Goal: Task Accomplishment & Management: Complete application form

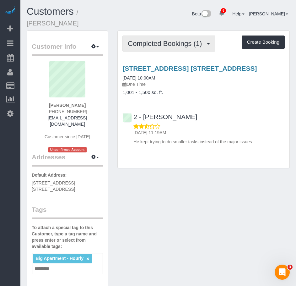
click at [157, 40] on span "Completed Bookings (1)" at bounding box center [166, 44] width 77 height 8
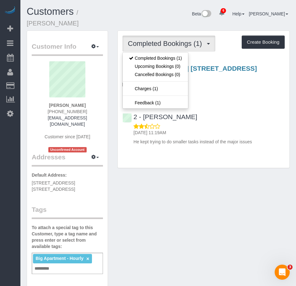
click at [210, 108] on div "2 - [PERSON_NAME] [DATE] 11:19AM He kept trying to do smaller tasks instead of …" at bounding box center [204, 126] width 172 height 37
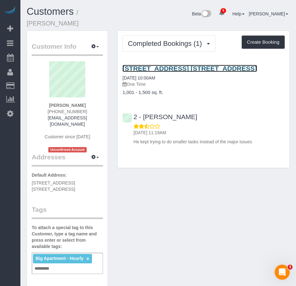
click at [171, 65] on link "[STREET_ADDRESS] [STREET_ADDRESS]" at bounding box center [189, 68] width 134 height 7
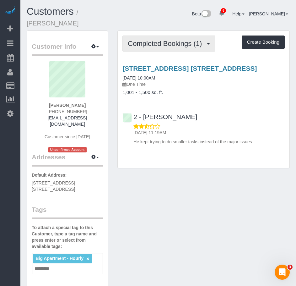
click at [154, 40] on span "Completed Bookings (1)" at bounding box center [166, 44] width 77 height 8
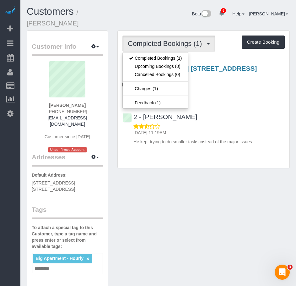
click at [220, 108] on div "2 - [PERSON_NAME] [DATE] 11:19AM He kept trying to do smaller tasks instead of …" at bounding box center [204, 126] width 172 height 37
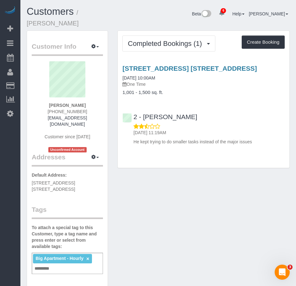
click at [211, 191] on div "Customer Info Edit Contact Info Send Message Email Preferences Special Sales Ta…" at bounding box center [158, 267] width 272 height 475
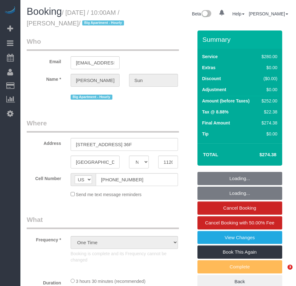
select select "NY"
select select "number:56"
select select "number:75"
select select "number:15"
select select "number:5"
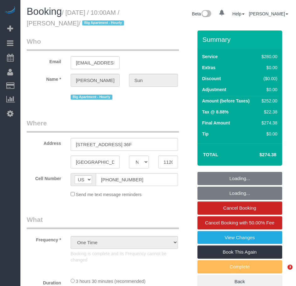
select select "210"
select select "spot1"
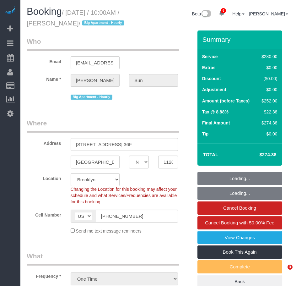
select select "object:1325"
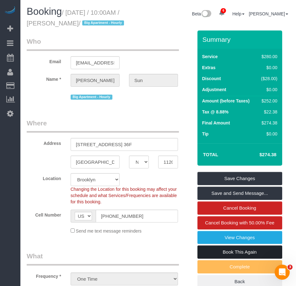
click at [244, 258] on link "Book This Again" at bounding box center [239, 251] width 85 height 13
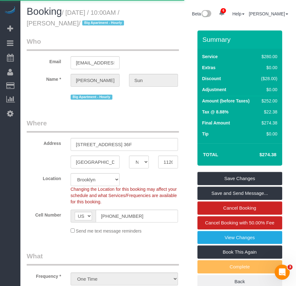
select select "NY"
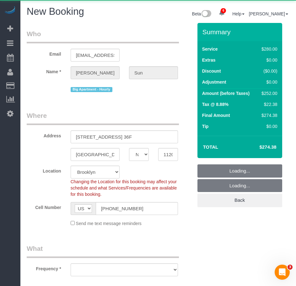
select select "string:stripe-pm_1RuCGK4VGloSiKo7L4cBGUD1"
select select "number:56"
select select "number:75"
select select "number:15"
select select "number:5"
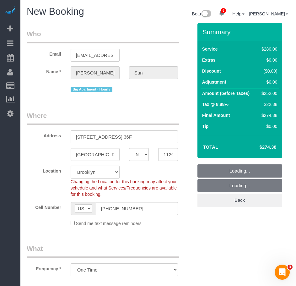
select select "object:2654"
select select "210"
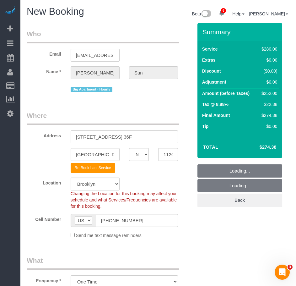
select select "object:2663"
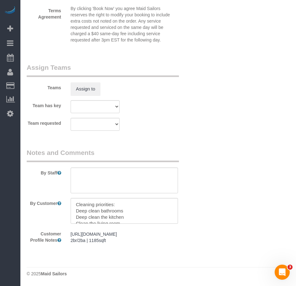
scroll to position [732, 0]
click at [108, 198] on textarea at bounding box center [124, 211] width 107 height 26
drag, startPoint x: 132, startPoint y: 193, endPoint x: 75, endPoint y: 165, distance: 63.6
click at [75, 165] on sui-booking-comments "By Staff By Customer Customer Profile Notes https://streeteasy.com/building/bro…" at bounding box center [110, 197] width 166 height 99
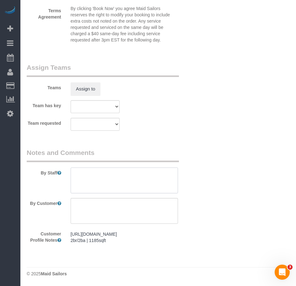
click at [79, 167] on textarea at bounding box center [124, 180] width 107 height 26
paste textarea "walls and corners"
paste textarea "with noticeable marks wiped down and dusted"
click at [111, 167] on textarea at bounding box center [124, 180] width 107 height 26
click at [107, 167] on textarea at bounding box center [124, 180] width 107 height 26
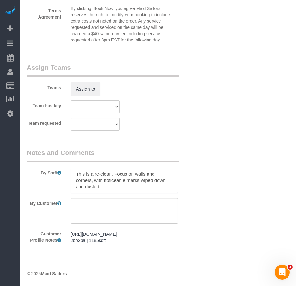
click at [114, 167] on textarea at bounding box center [124, 180] width 107 height 26
drag, startPoint x: 94, startPoint y: 155, endPoint x: 102, endPoint y: 154, distance: 7.6
click at [102, 167] on textarea at bounding box center [124, 180] width 107 height 26
drag, startPoint x: 151, startPoint y: 155, endPoint x: 150, endPoint y: 160, distance: 5.7
click at [150, 167] on textarea at bounding box center [124, 180] width 107 height 26
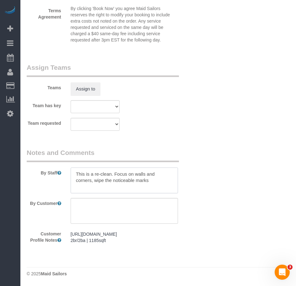
click at [104, 167] on textarea at bounding box center [124, 180] width 107 height 26
click at [167, 167] on textarea at bounding box center [124, 180] width 107 height 26
click at [136, 167] on textarea at bounding box center [124, 180] width 107 height 26
click at [164, 167] on textarea at bounding box center [124, 180] width 107 height 26
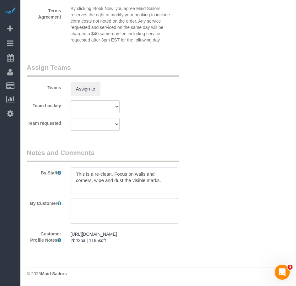
drag, startPoint x: 76, startPoint y: 150, endPoint x: 163, endPoint y: 161, distance: 87.7
click at [163, 167] on textarea at bounding box center [124, 180] width 107 height 26
click at [174, 167] on textarea at bounding box center [124, 180] width 107 height 26
click at [167, 167] on textarea at bounding box center [124, 180] width 107 height 26
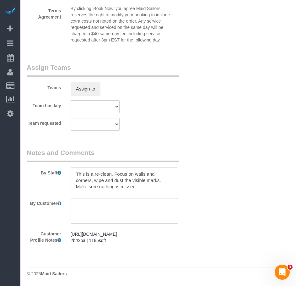
type textarea "This is a re-clean. Focus on walls and corners, wipe and dust the visible marks…"
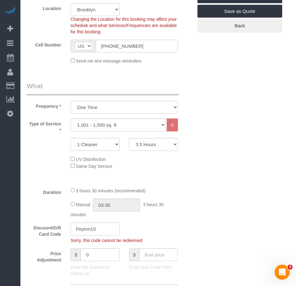
scroll to position [167, 0]
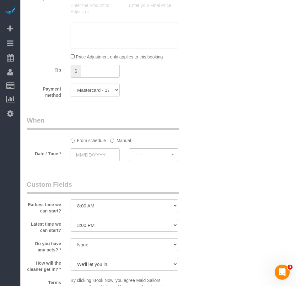
scroll to position [440, 0]
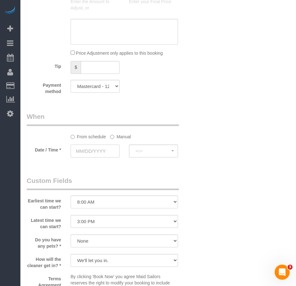
click at [97, 148] on input "text" at bounding box center [95, 150] width 49 height 13
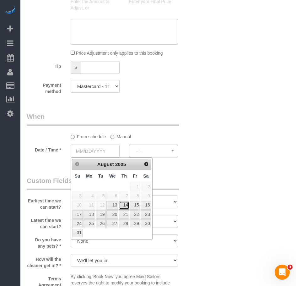
click at [126, 204] on link "14" at bounding box center [124, 205] width 10 height 8
type input "08/14/2025"
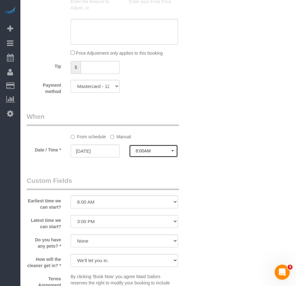
click at [142, 151] on span "8:00AM" at bounding box center [154, 150] width 36 height 5
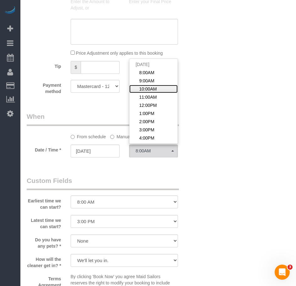
click at [148, 89] on span "10:00AM" at bounding box center [148, 89] width 18 height 6
select select "spot35"
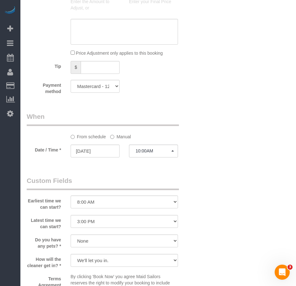
click at [90, 181] on legend "Custom Fields" at bounding box center [103, 183] width 152 height 14
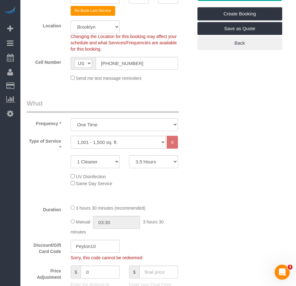
scroll to position [220, 0]
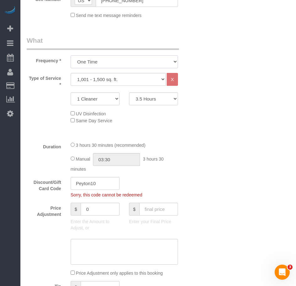
click at [115, 60] on select "One Time Weekly (20% Off) - 20.00% Every 2 Weeks (15% Off) - 15.00% Every 4 Wee…" at bounding box center [124, 61] width 107 height 13
click at [224, 93] on div "Who Email jsunzhe@gmail.com Name * John Sun Big Apartment - Hourly Where Addres…" at bounding box center [158, 277] width 263 height 948
click at [162, 81] on select "Under 1,000 sq. ft. 1,001 - 1,500 sq. ft. 1,500+ sq. ft. Custom Cleaning Office…" at bounding box center [118, 79] width 95 height 13
select select "37"
click at [71, 73] on select "Under 1,000 sq. ft. 1,001 - 1,500 sq. ft. 1,500+ sq. ft. Custom Cleaning Office…" at bounding box center [118, 79] width 95 height 13
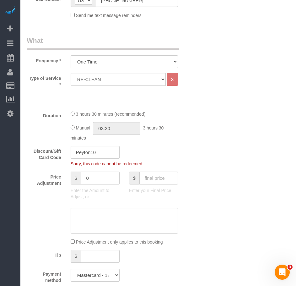
click at [193, 117] on div "Duration 3 hours 30 minutes (recommended) Manual 03:30 3 hours 30 minutes" at bounding box center [109, 125] width 175 height 31
select select "spot91"
drag, startPoint x: 102, startPoint y: 153, endPoint x: 74, endPoint y: 153, distance: 27.9
click at [74, 153] on input "Peyton10" at bounding box center [95, 152] width 49 height 13
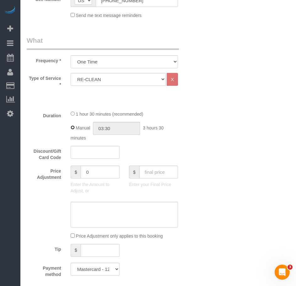
type input "01:30"
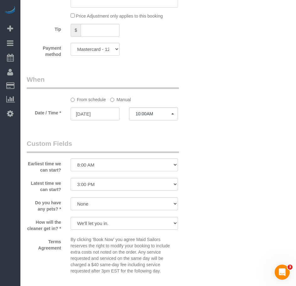
scroll to position [471, 0]
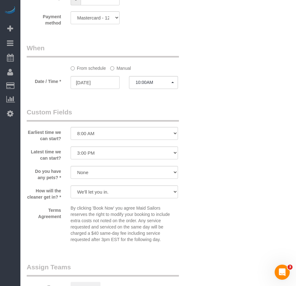
click at [116, 107] on legend "Custom Fields" at bounding box center [103, 114] width 152 height 14
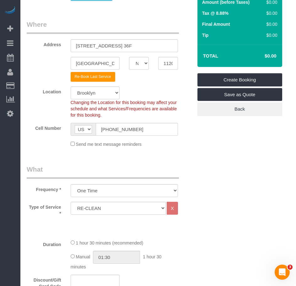
scroll to position [5, 0]
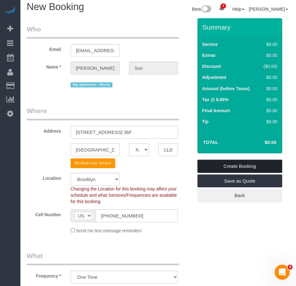
click at [240, 167] on link "Create Booking" at bounding box center [239, 165] width 85 height 13
